Goal: Navigation & Orientation: Find specific page/section

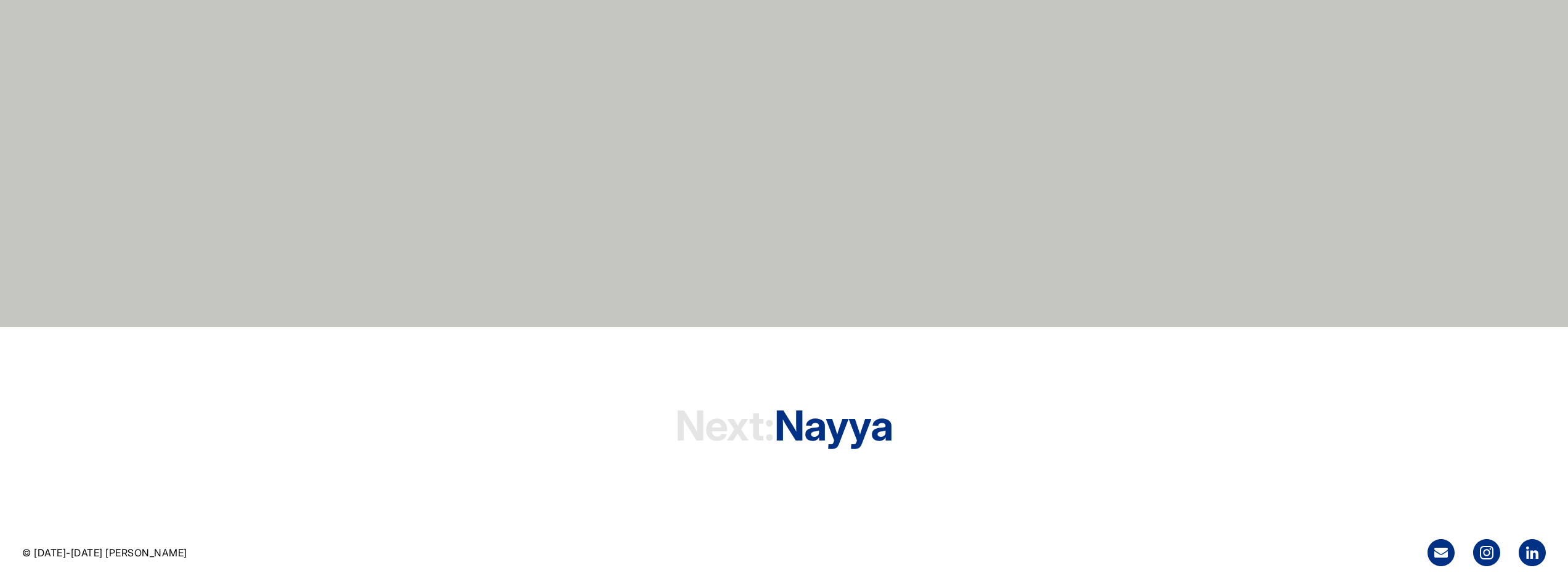
scroll to position [4564, 0]
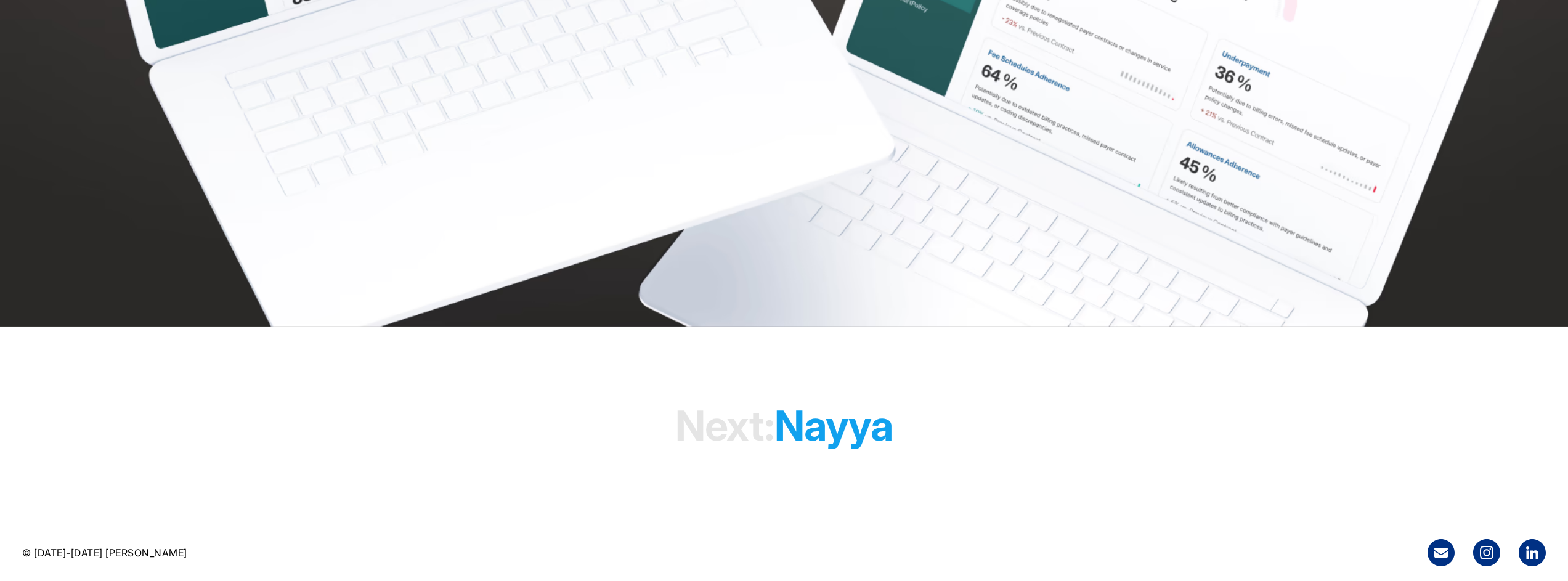
click at [809, 436] on h1 "Next: [PERSON_NAME]" at bounding box center [784, 425] width 217 height 94
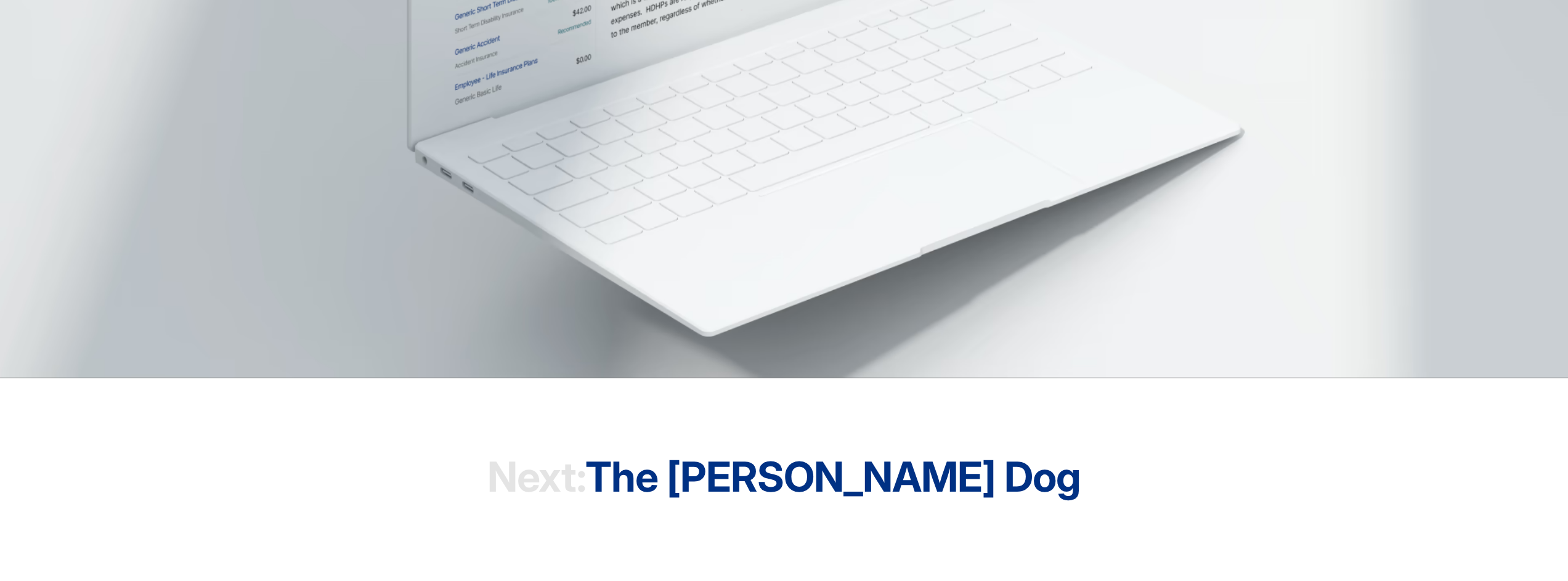
scroll to position [4709, 0]
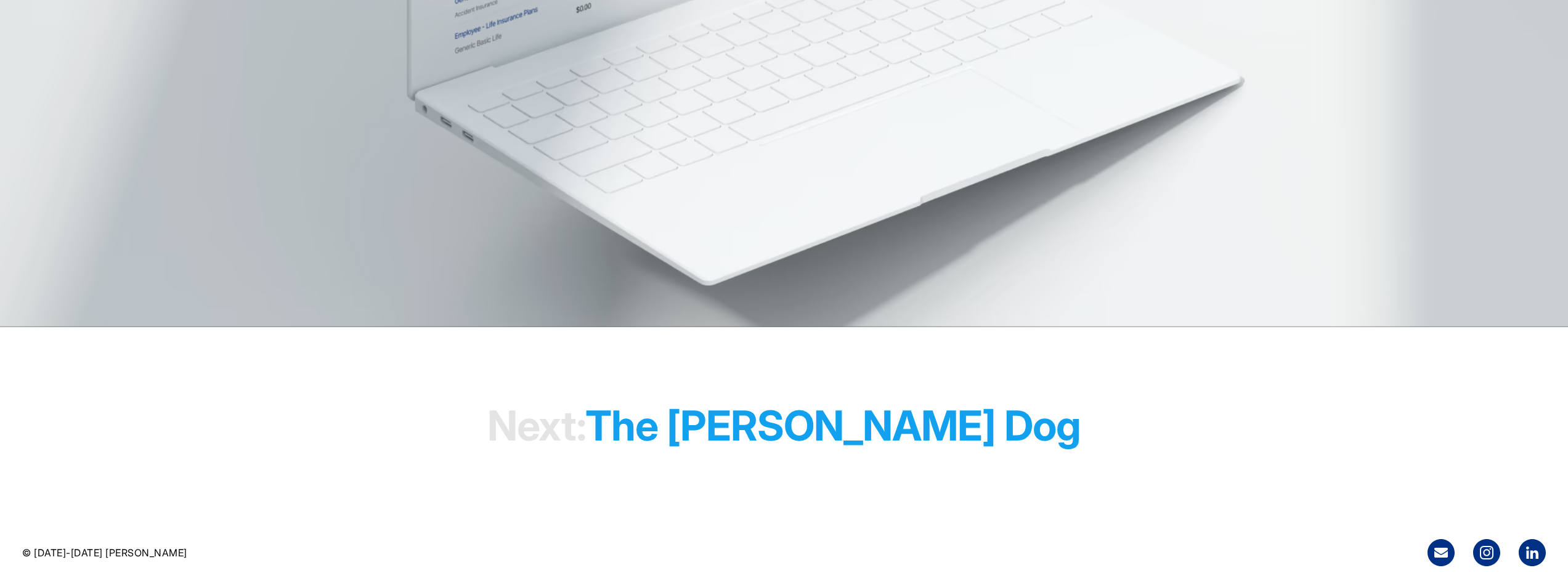
click at [947, 410] on h1 "Next: The Farmer's Dog" at bounding box center [784, 425] width 594 height 94
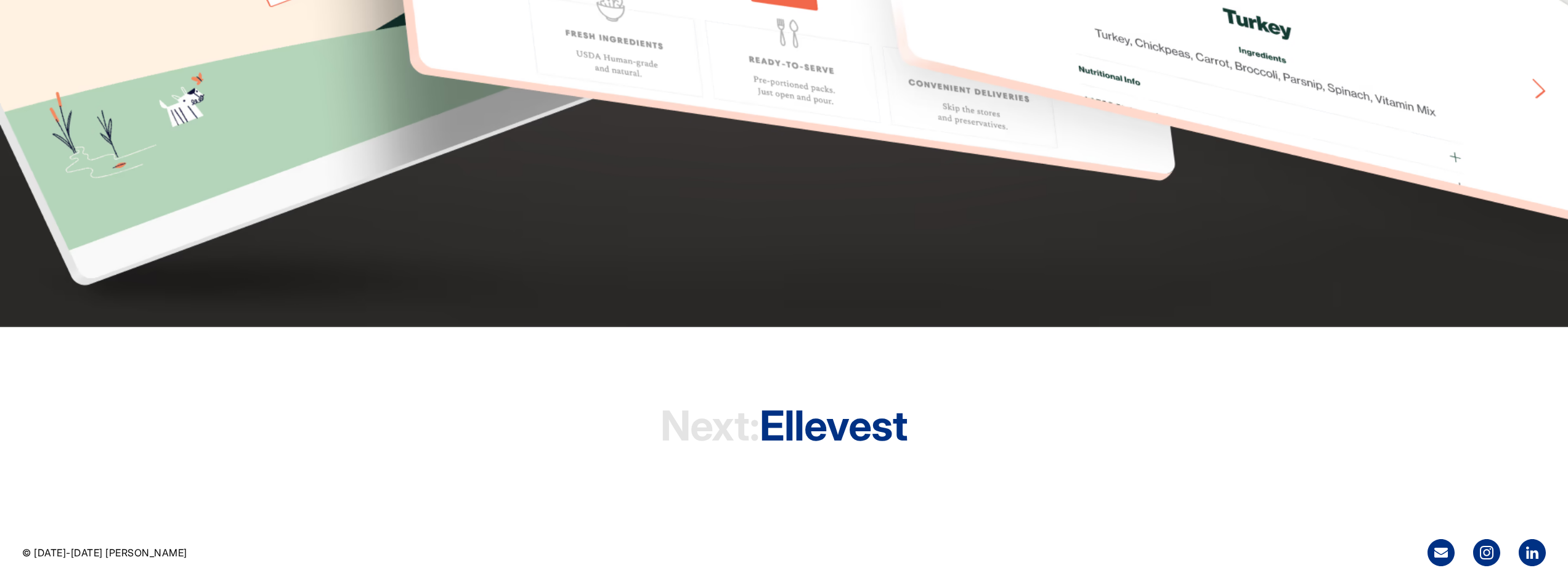
scroll to position [4678, 0]
click at [900, 431] on h1 "Next: Ellevest" at bounding box center [783, 425] width 247 height 94
